Goal: Task Accomplishment & Management: Manage account settings

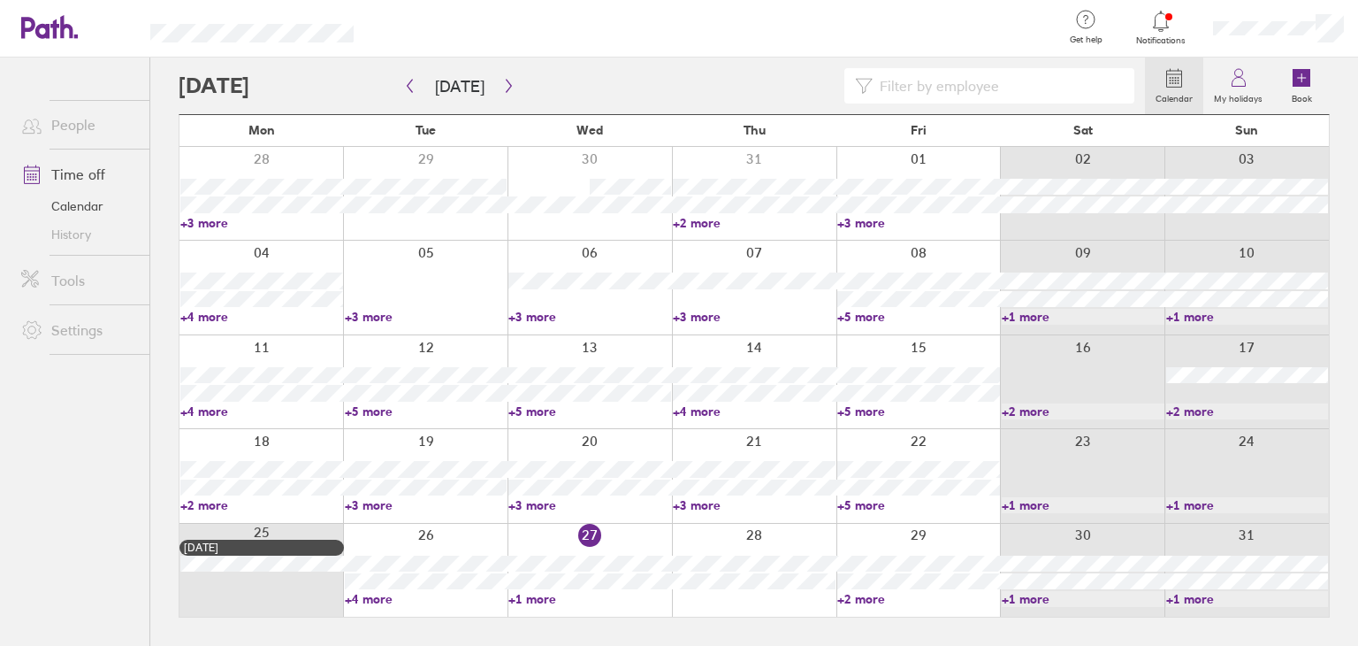
click at [532, 599] on link "+1 more" at bounding box center [589, 599] width 163 height 16
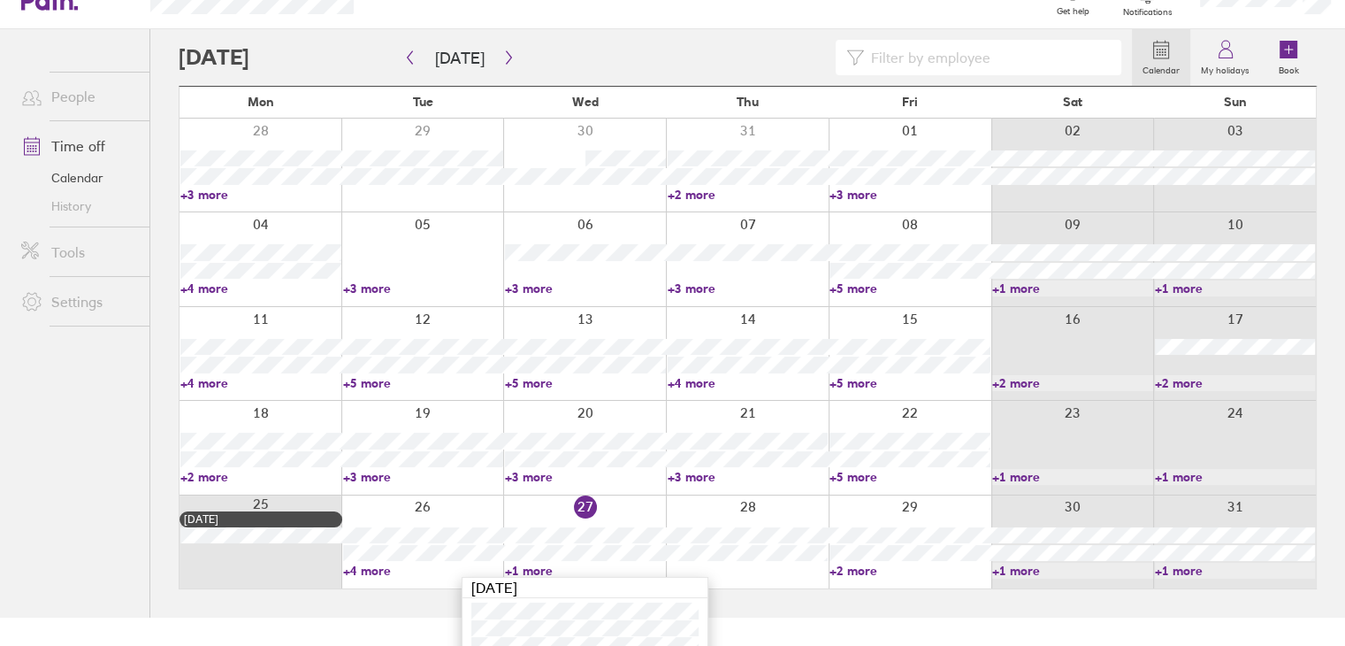
scroll to position [45, 0]
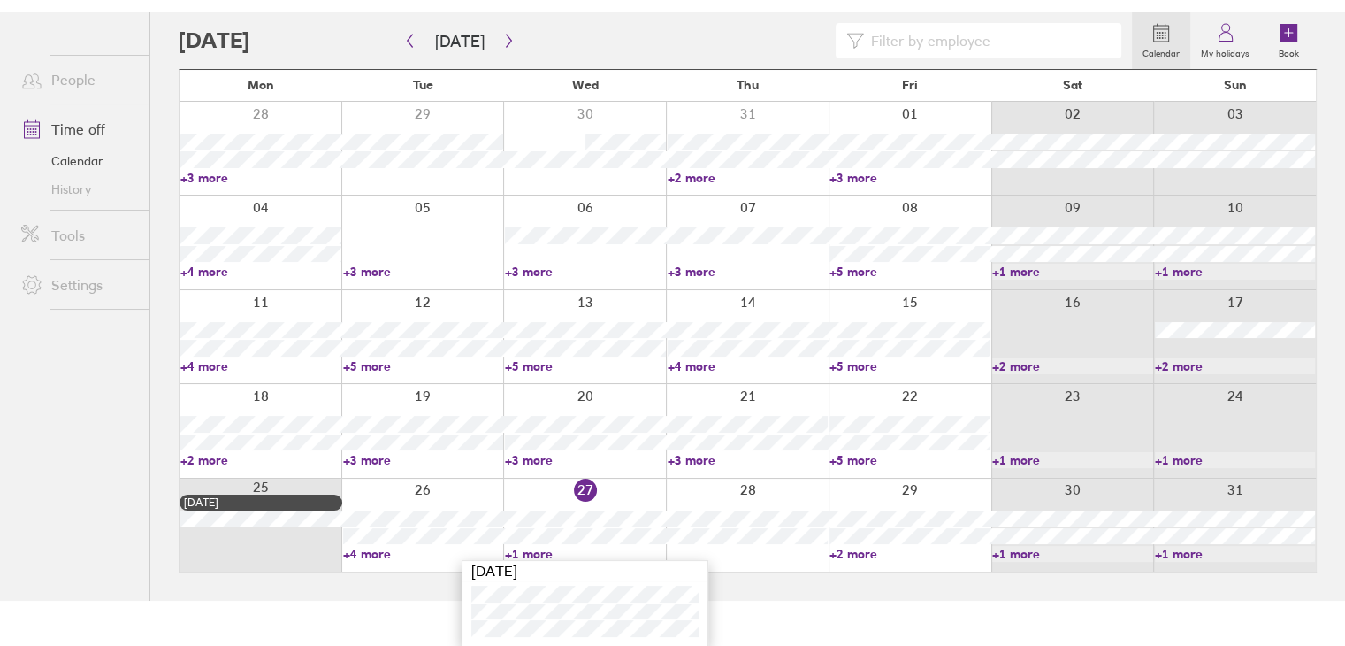
click at [814, 600] on html "Get help FAQs Contact us Notifications My profile Sign out People Time off Cale…" at bounding box center [672, 278] width 1345 height 646
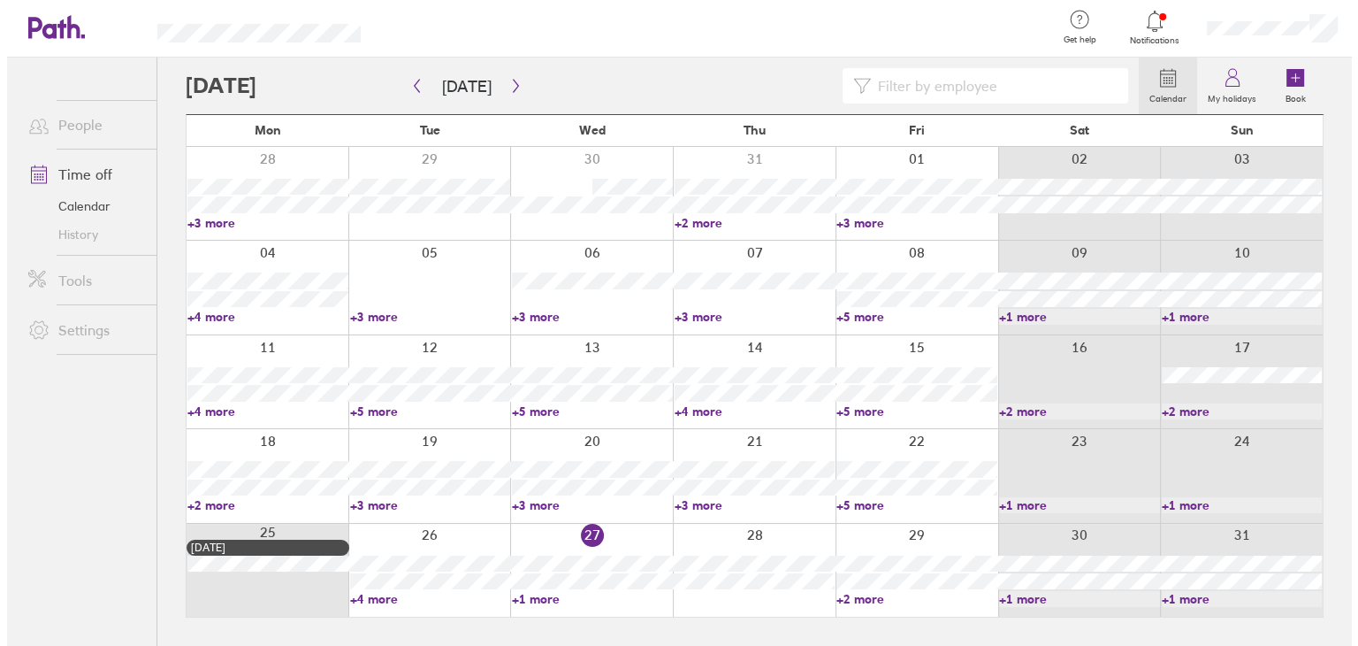
scroll to position [0, 0]
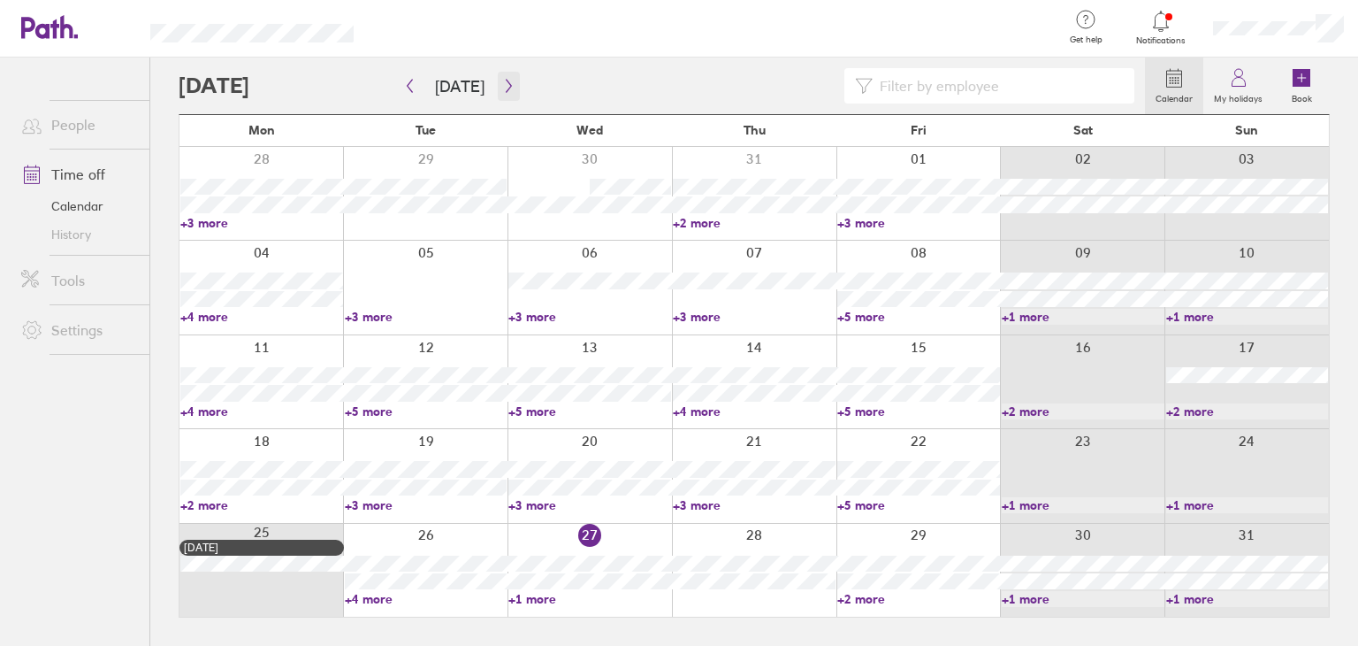
click at [509, 85] on button "button" at bounding box center [509, 86] width 22 height 29
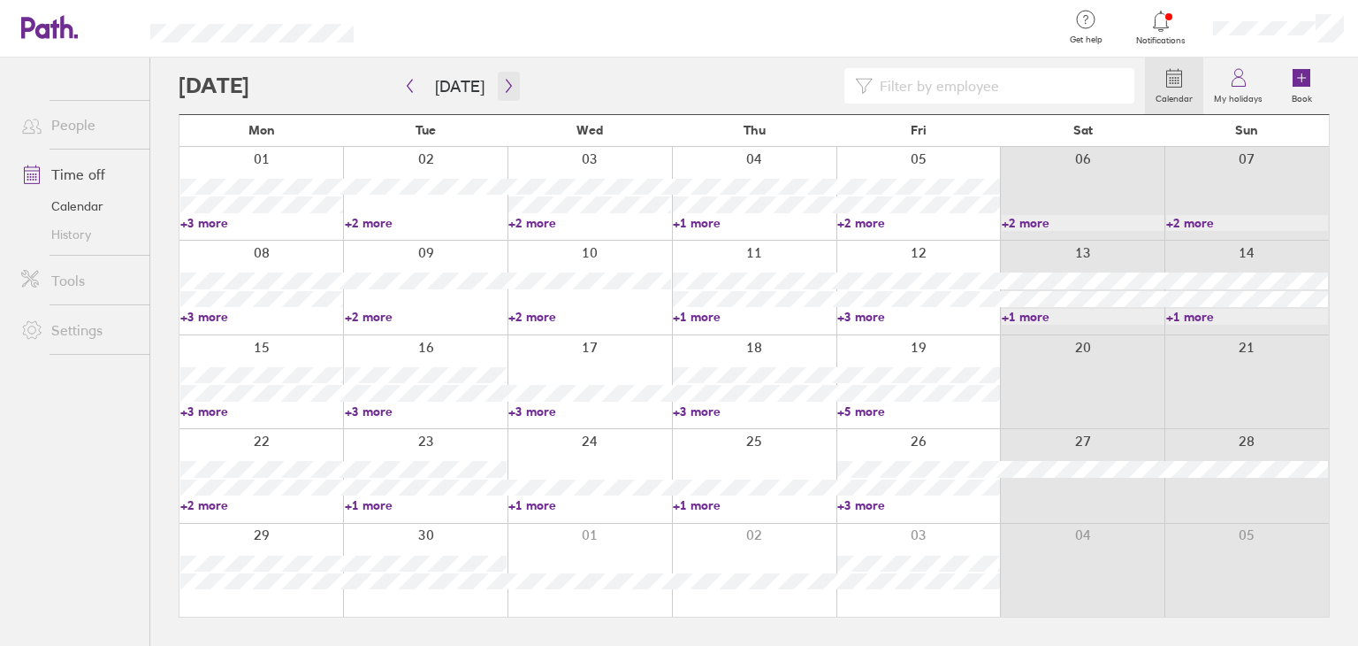
click at [506, 84] on icon "button" at bounding box center [508, 86] width 13 height 14
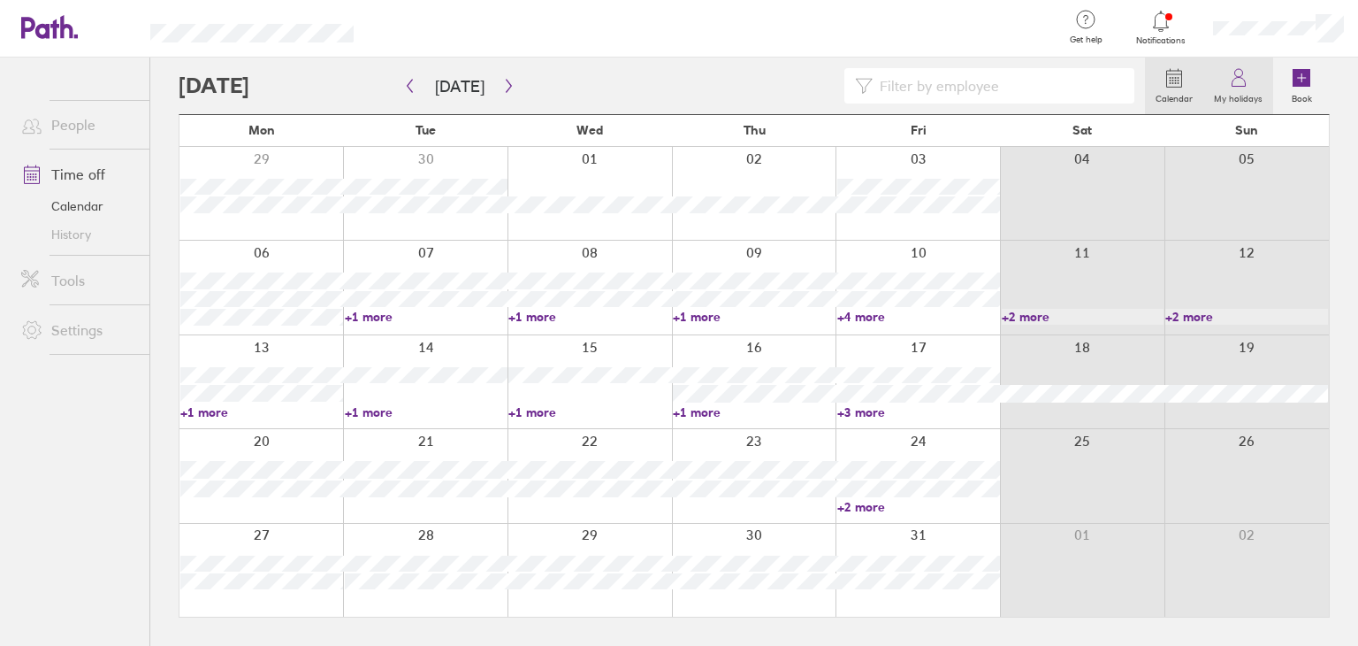
click at [1222, 82] on link "My holidays" at bounding box center [1239, 85] width 70 height 57
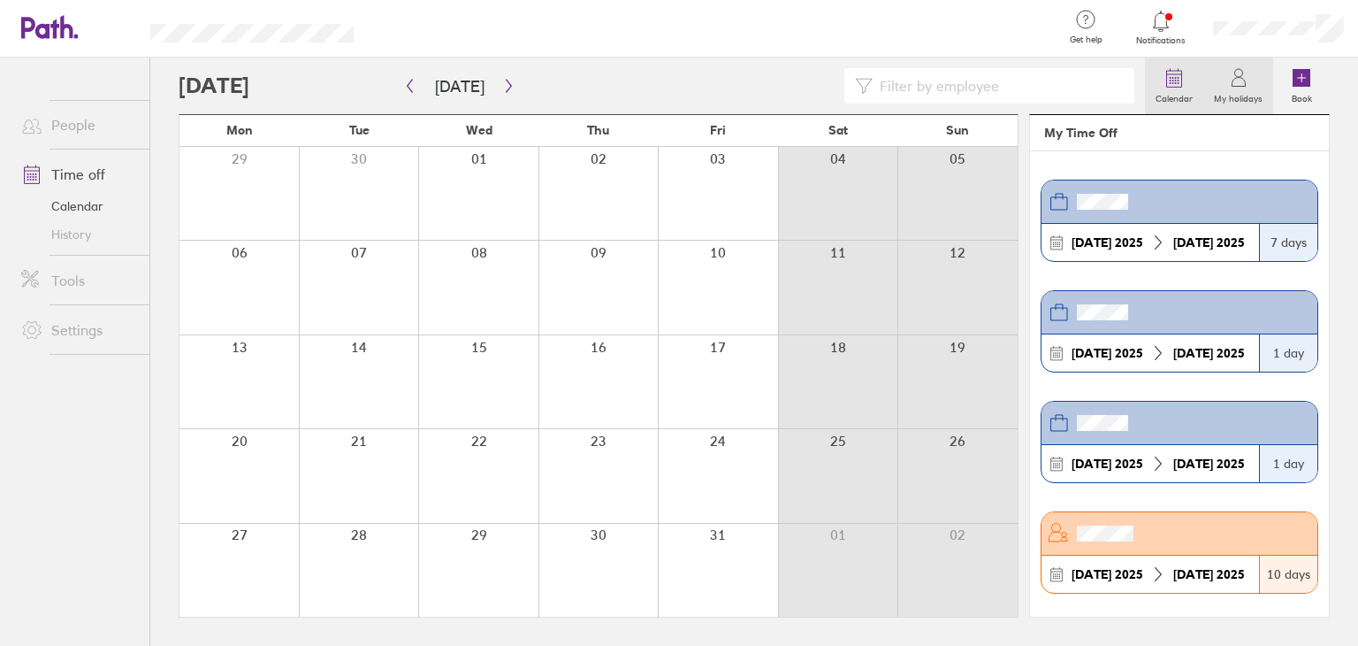
click at [1174, 86] on icon at bounding box center [1174, 77] width 21 height 21
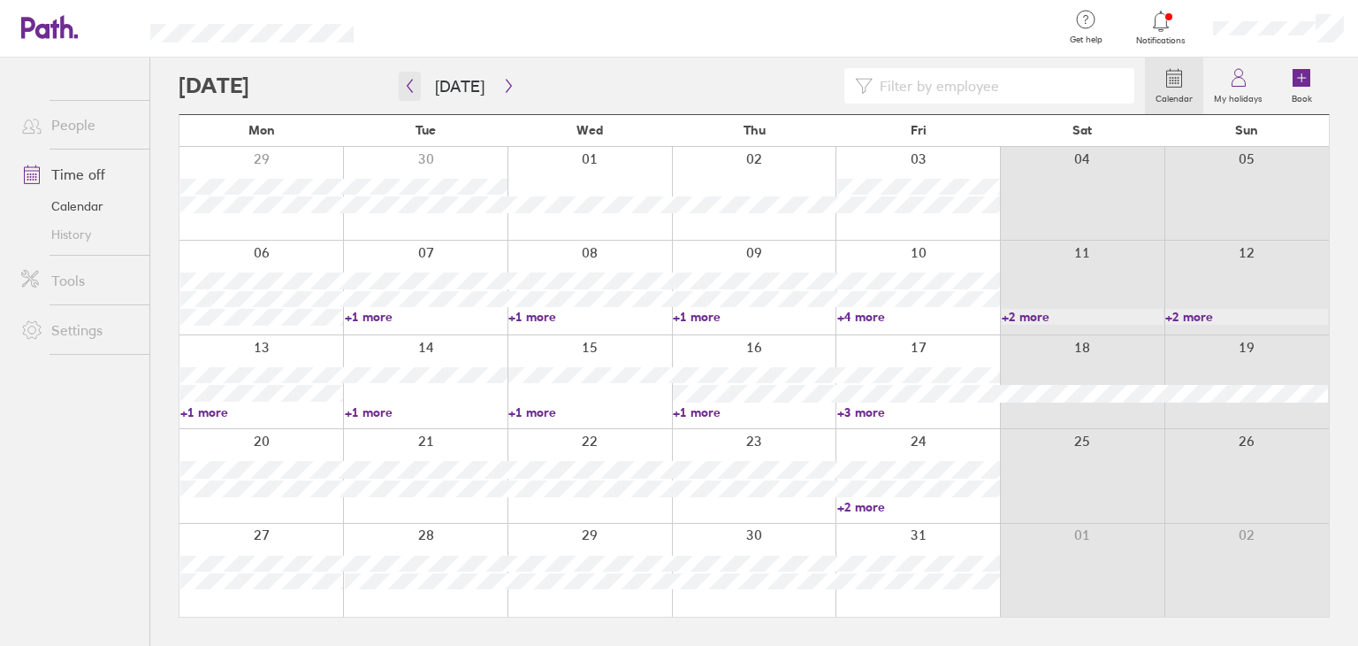
click at [414, 93] on button "button" at bounding box center [410, 86] width 22 height 29
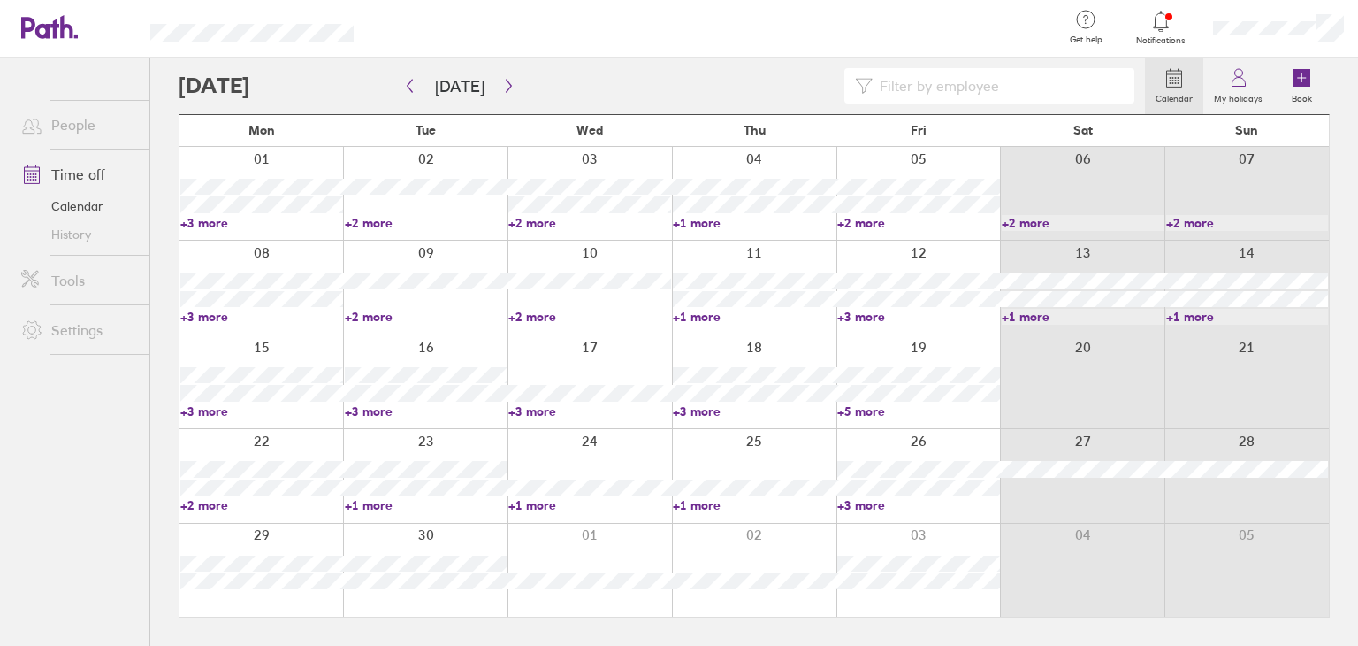
drag, startPoint x: 197, startPoint y: 412, endPoint x: 228, endPoint y: 422, distance: 32.4
click at [197, 412] on link "+3 more" at bounding box center [261, 411] width 163 height 16
click at [20, 451] on ul "People Time off Calendar History Tools Settings" at bounding box center [74, 322] width 149 height 530
drag, startPoint x: 218, startPoint y: 414, endPoint x: 251, endPoint y: 410, distance: 32.9
click at [218, 414] on link "+3 more" at bounding box center [261, 411] width 163 height 16
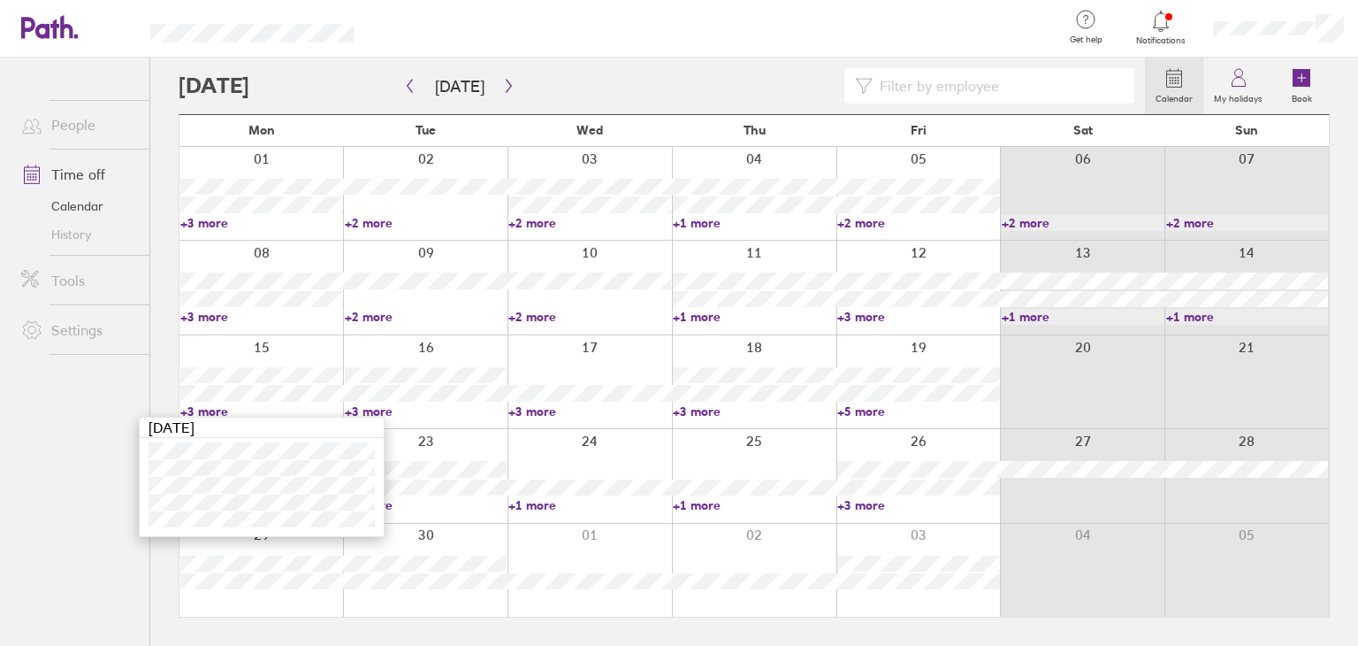
click at [538, 411] on link "+3 more" at bounding box center [589, 411] width 163 height 16
click at [534, 411] on link "+3 more" at bounding box center [589, 411] width 163 height 16
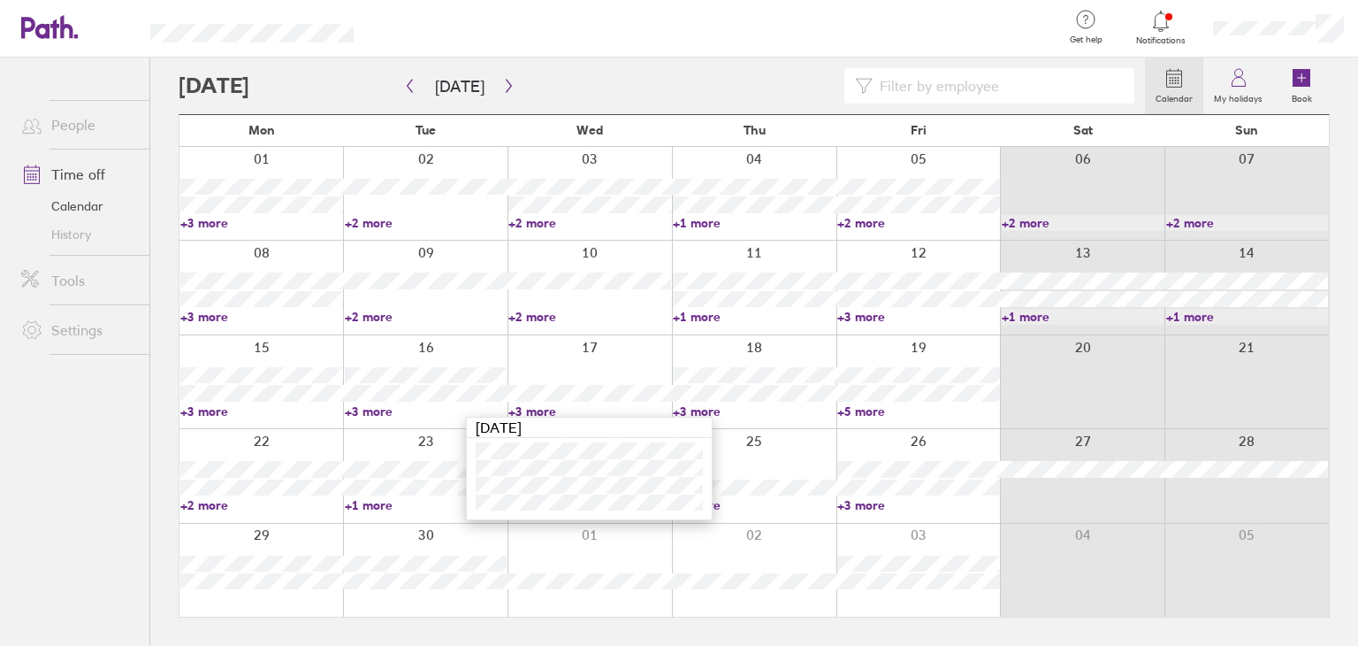
click at [708, 406] on link "+3 more" at bounding box center [754, 411] width 163 height 16
click at [867, 409] on link "+5 more" at bounding box center [918, 411] width 163 height 16
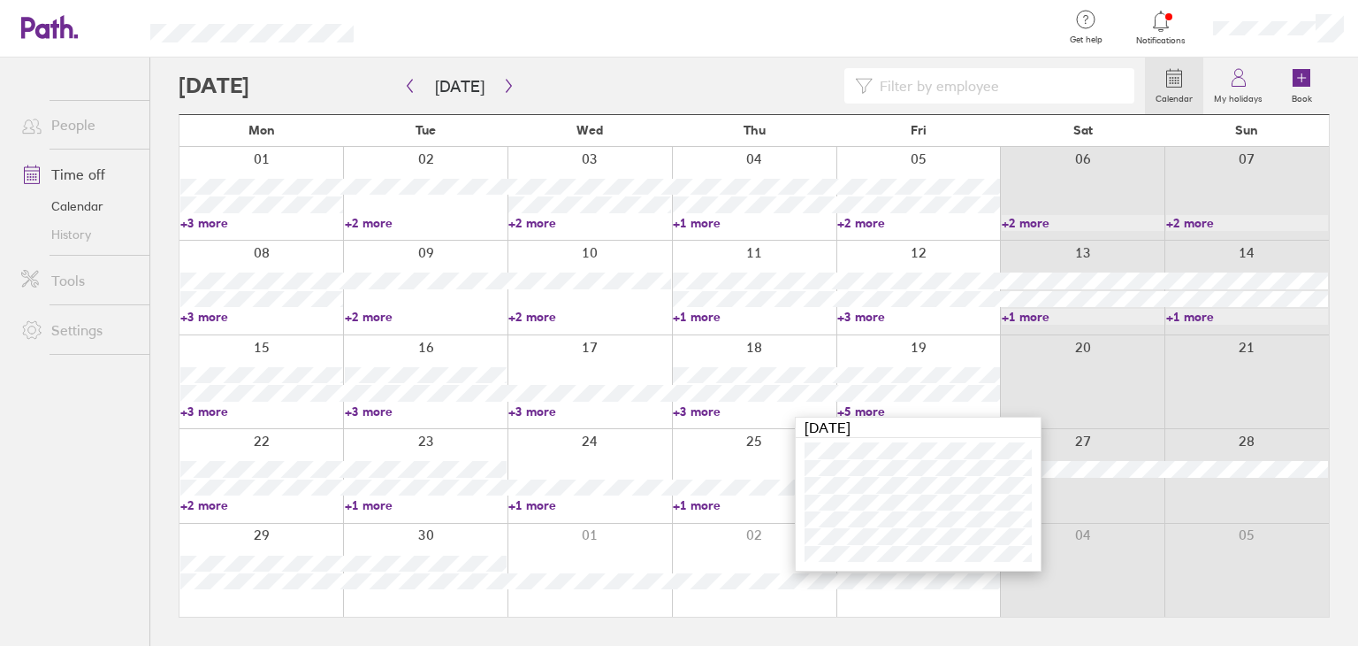
click at [53, 461] on ul "People Time off Calendar History Tools Settings" at bounding box center [74, 322] width 149 height 530
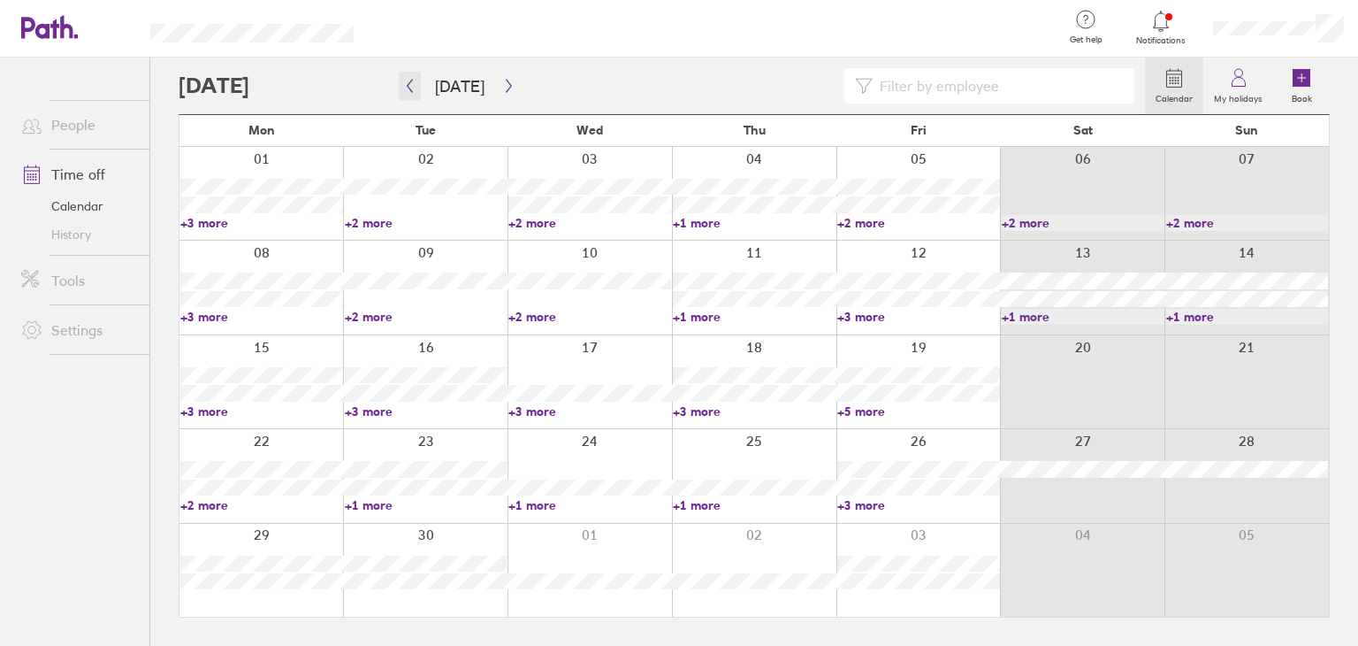
click at [408, 86] on icon "button" at bounding box center [409, 86] width 13 height 14
